Goal: Check status: Check status

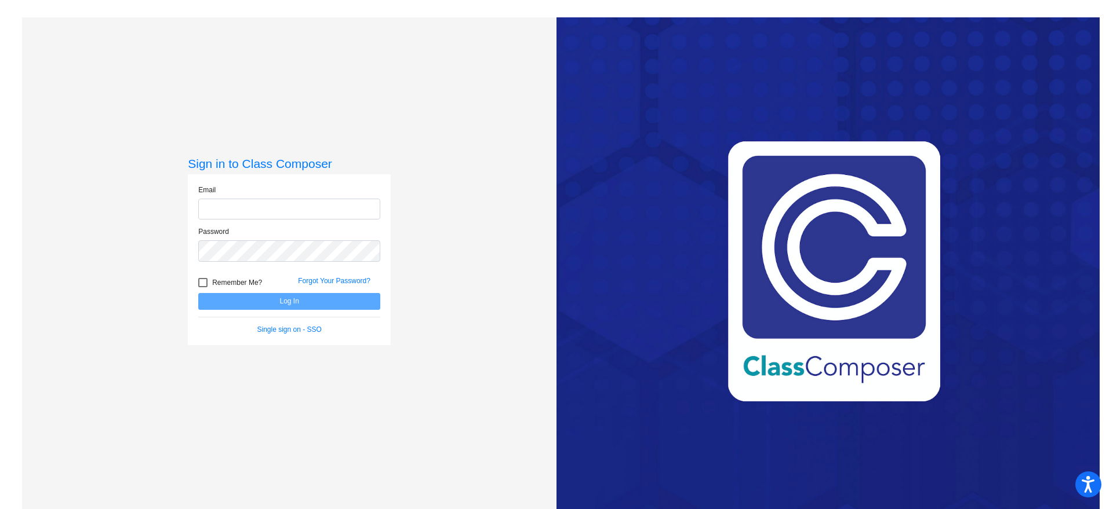
type input "[EMAIL_ADDRESS][DOMAIN_NAME]"
click at [349, 298] on button "Log In" at bounding box center [289, 301] width 182 height 17
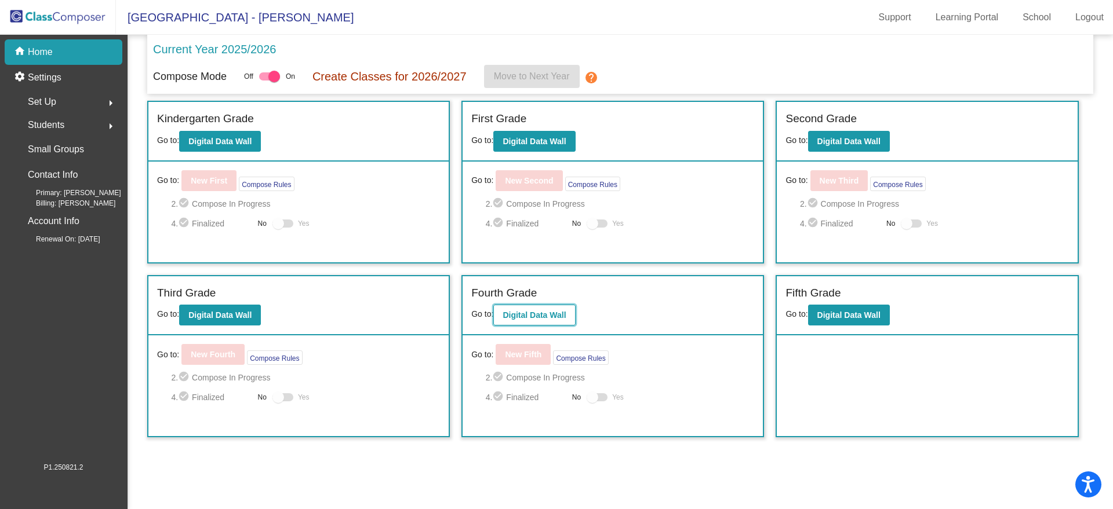
click at [555, 318] on b "Digital Data Wall" at bounding box center [533, 315] width 63 height 9
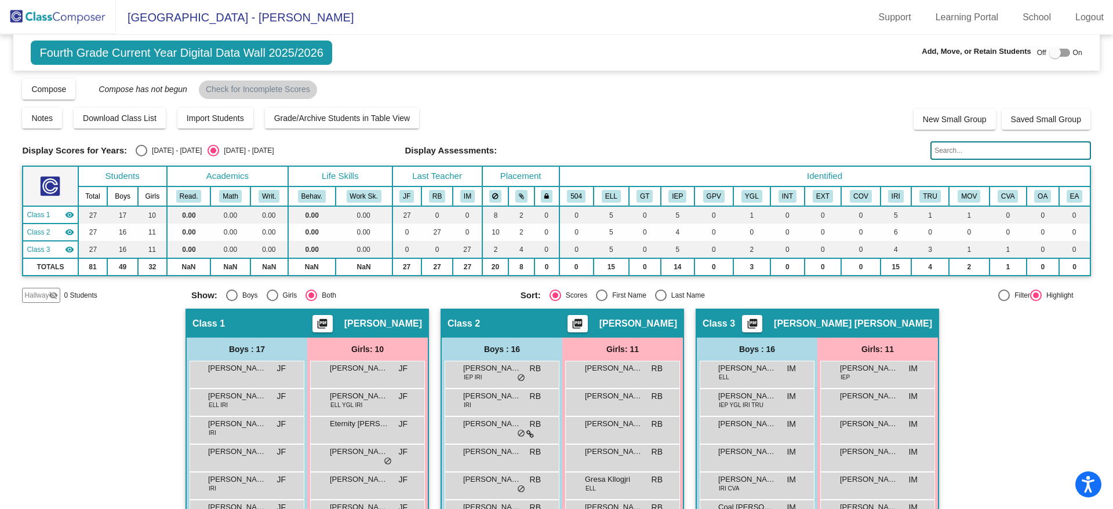
click at [168, 151] on div "[DATE] - [DATE]" at bounding box center [174, 150] width 54 height 10
click at [141, 156] on input "[DATE] - [DATE]" at bounding box center [141, 156] width 1 height 1
radio input "true"
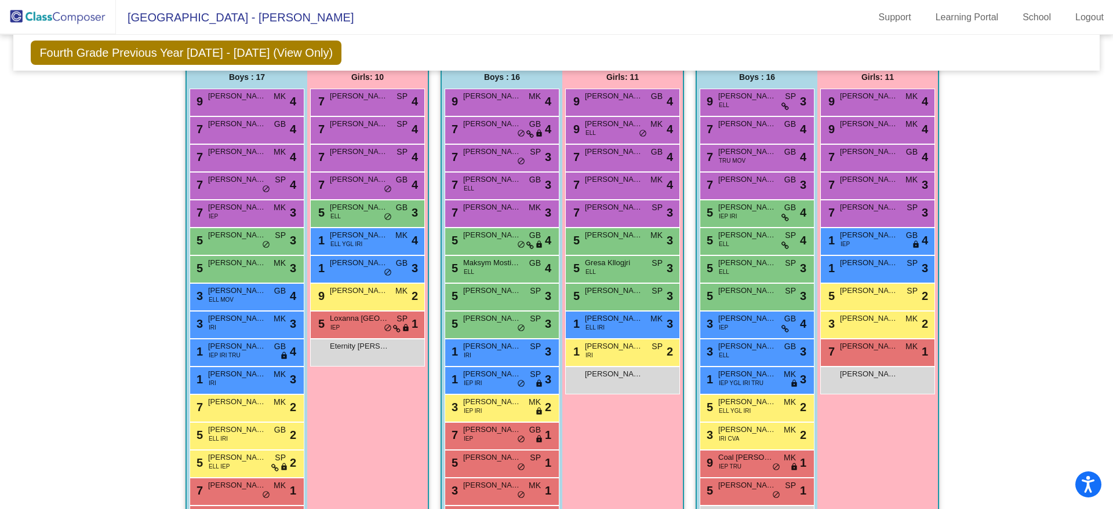
scroll to position [238, 0]
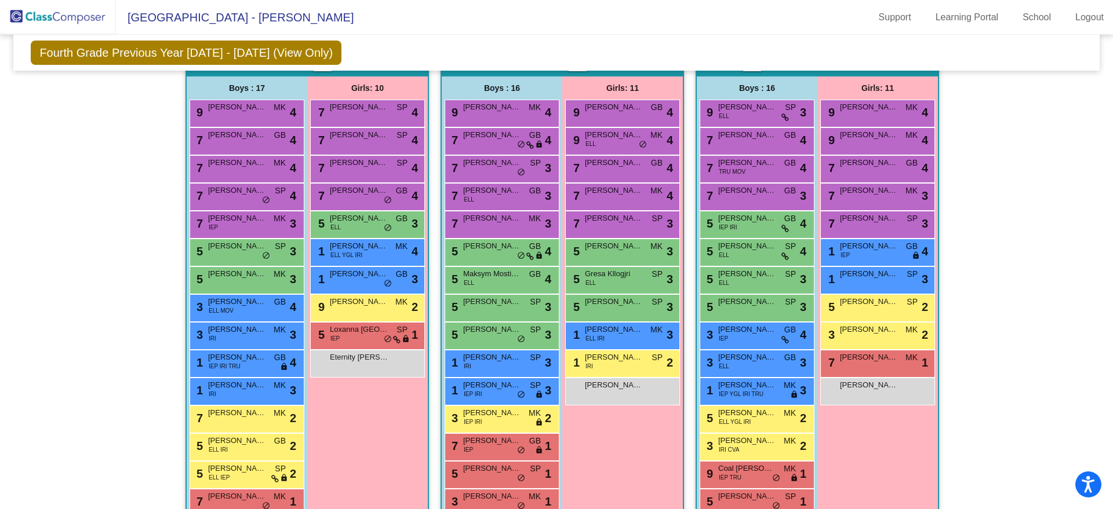
click at [1097, 354] on mat-sidenav-content "Fourth Grade Previous Year [DATE] - [DATE] (View Only) Add, Move, or Retain Stu…" at bounding box center [556, 272] width 1113 height 475
drag, startPoint x: 1097, startPoint y: 354, endPoint x: 1110, endPoint y: 390, distance: 38.1
click at [1110, 390] on mat-sidenav-content "Fourth Grade Previous Year [DATE] - [DATE] (View Only) Add, Move, or Retain Stu…" at bounding box center [556, 272] width 1113 height 475
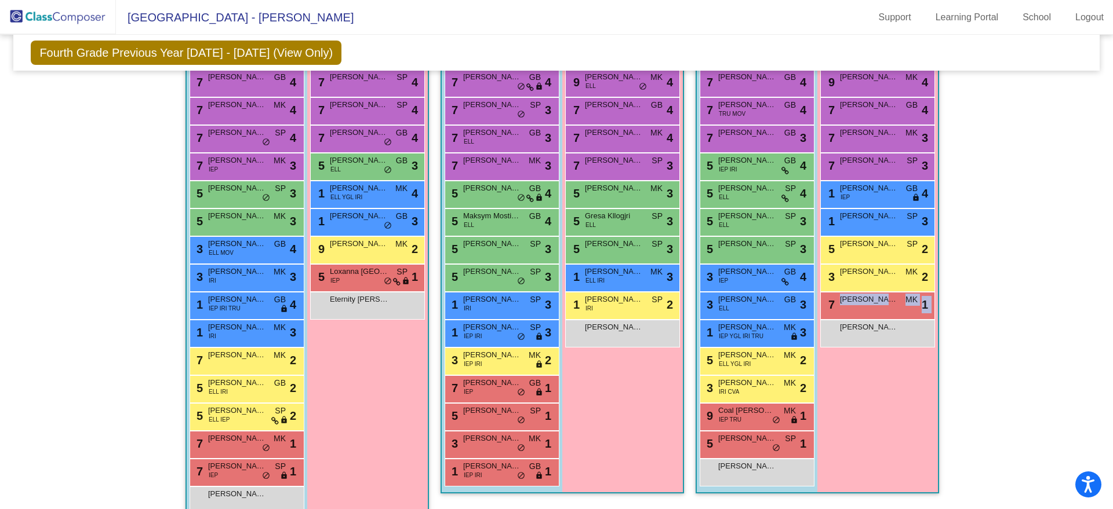
scroll to position [320, 0]
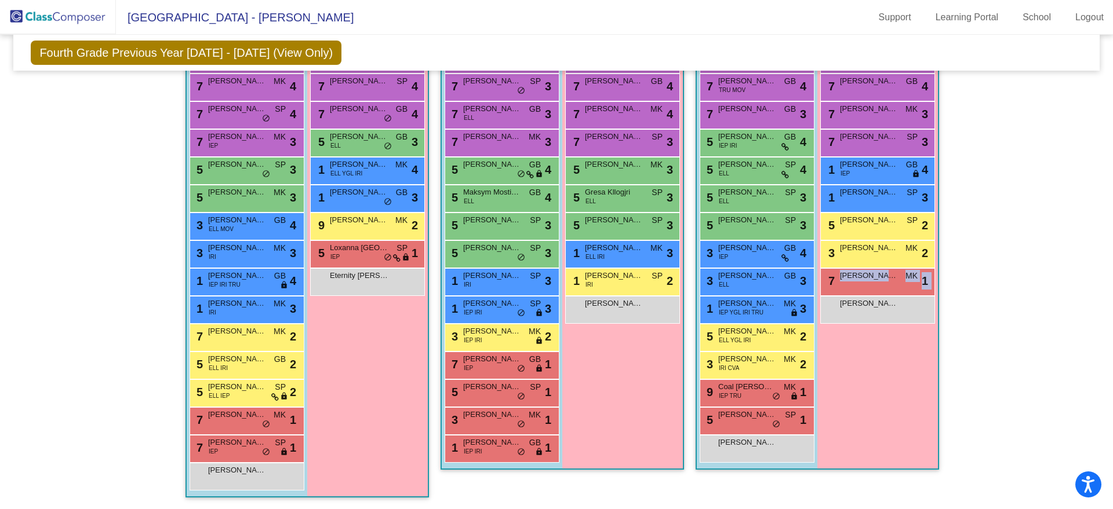
click at [1029, 278] on div "Hallway - Hallway Class picture_as_pdf Add Student First Name Last Name Student…" at bounding box center [556, 238] width 1068 height 544
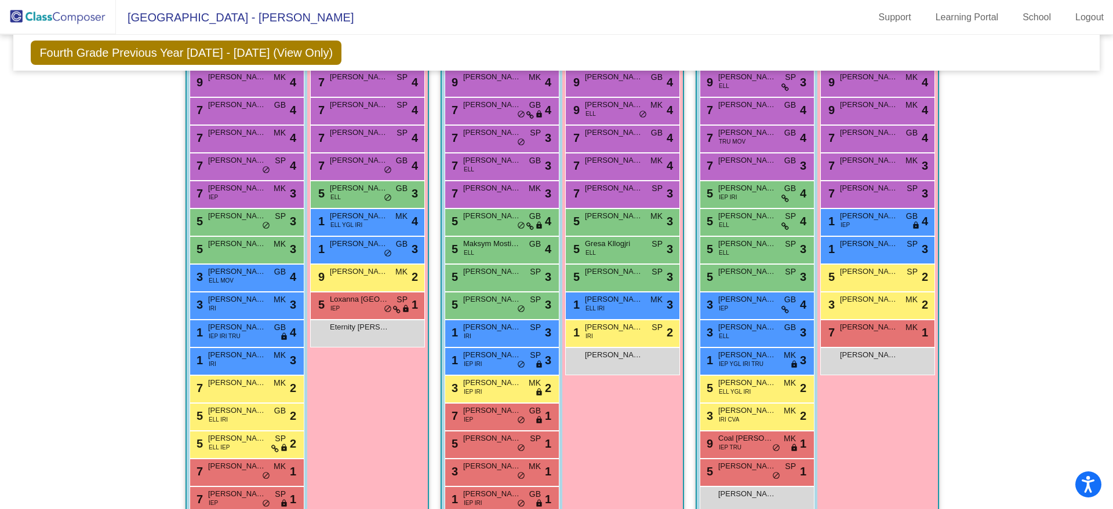
scroll to position [267, 0]
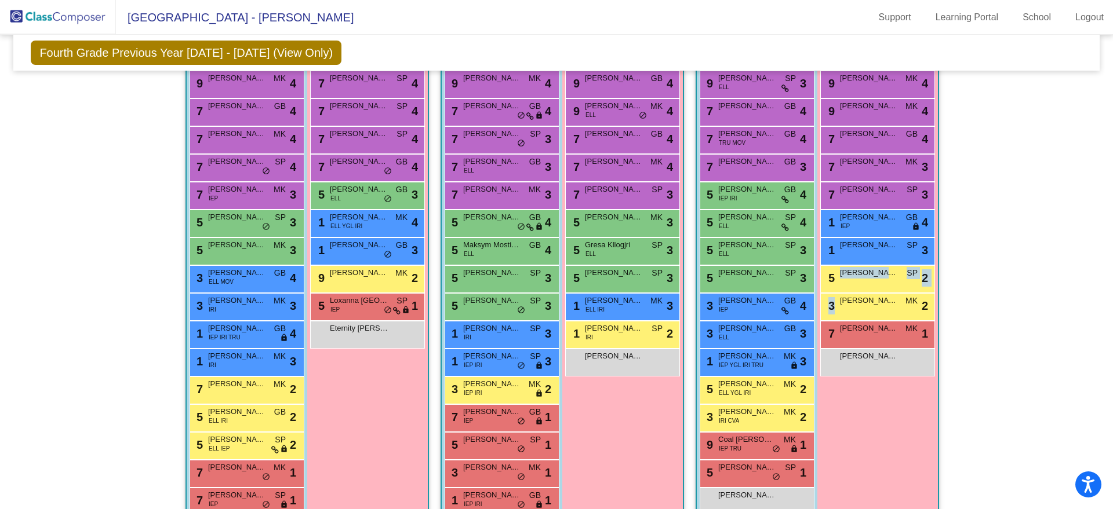
drag, startPoint x: 1102, startPoint y: 280, endPoint x: 1112, endPoint y: 305, distance: 26.8
click at [1112, 305] on mat-sidenav-content "Fourth Grade Previous Year [DATE] - [DATE] (View Only) Add, Move, or Retain Stu…" at bounding box center [556, 272] width 1113 height 475
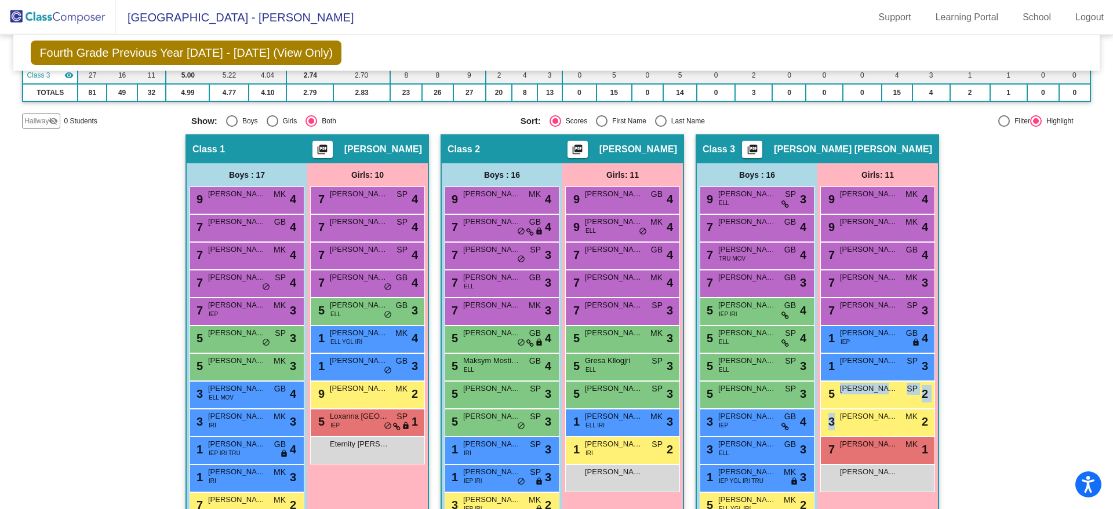
scroll to position [0, 0]
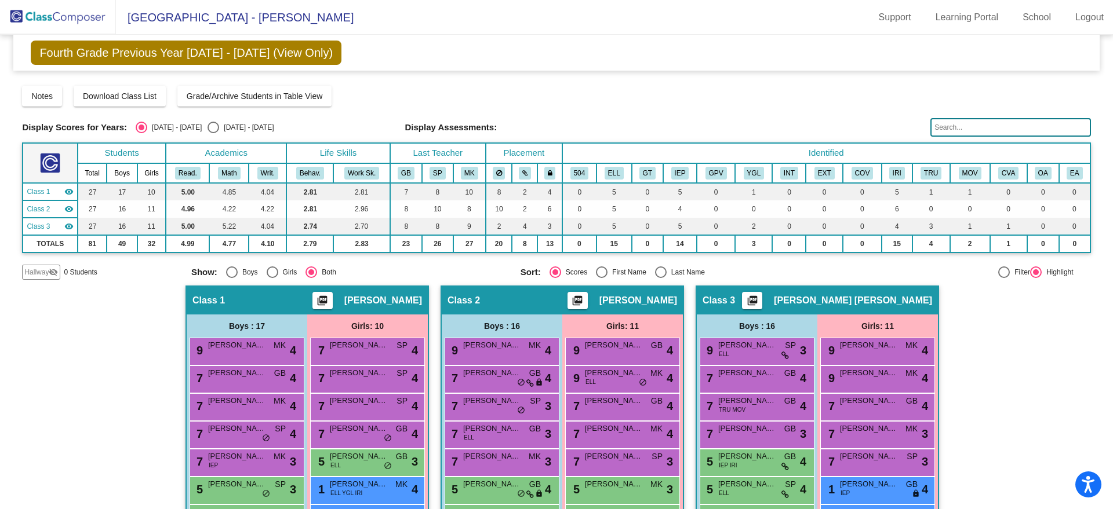
click at [98, 27] on img at bounding box center [58, 17] width 116 height 34
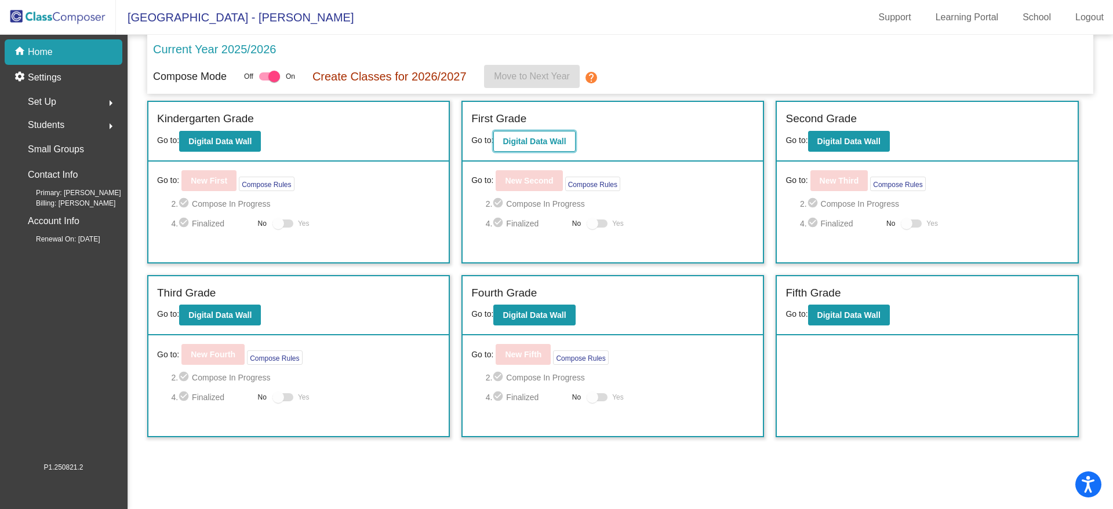
click at [557, 137] on b "Digital Data Wall" at bounding box center [533, 141] width 63 height 9
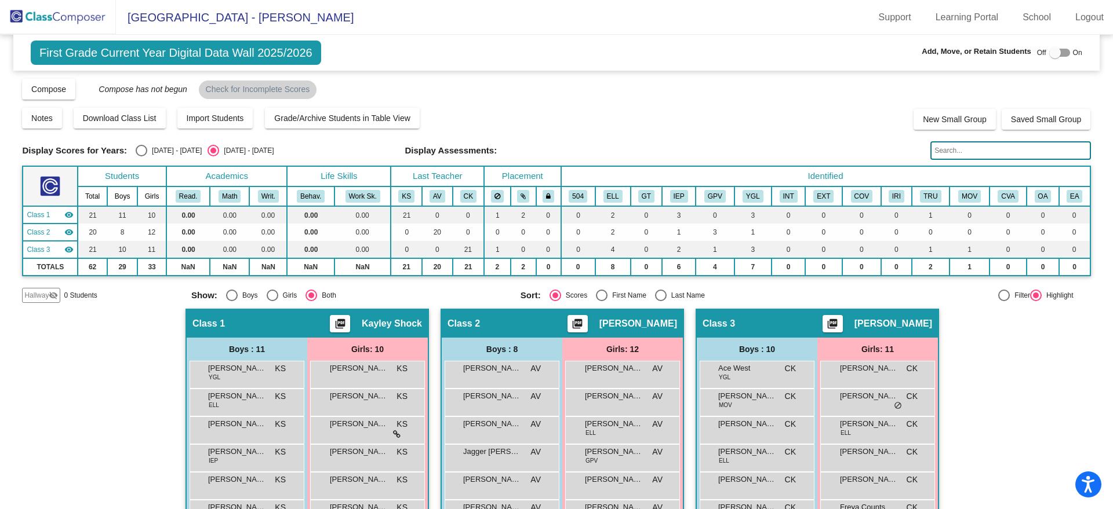
click at [151, 150] on div "[DATE] - [DATE]" at bounding box center [174, 150] width 54 height 10
click at [141, 156] on input "[DATE] - [DATE]" at bounding box center [141, 156] width 1 height 1
radio input "true"
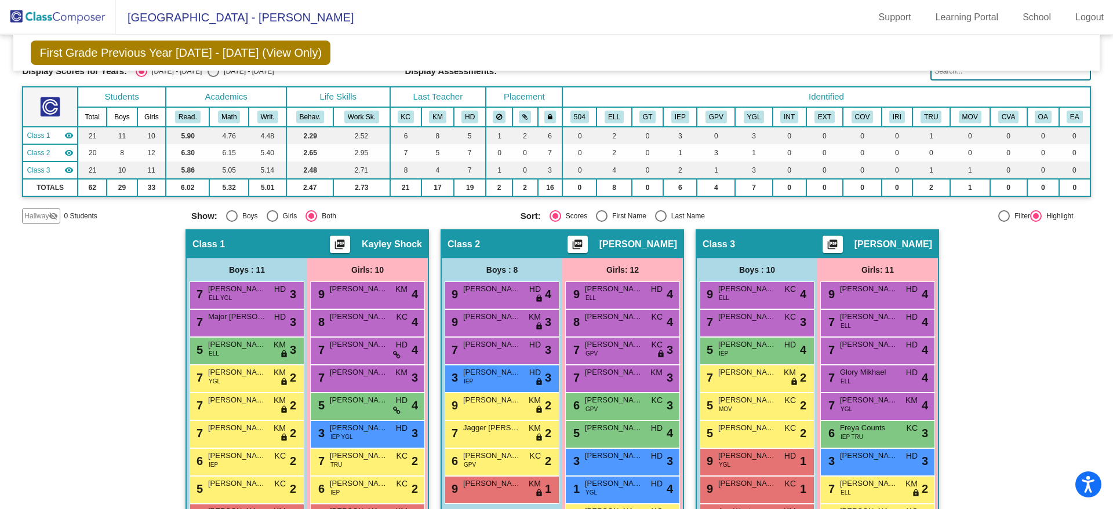
scroll to position [32, 0]
